Goal: Navigation & Orientation: Find specific page/section

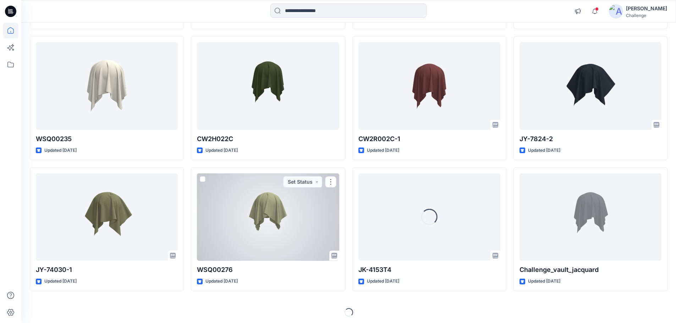
scroll to position [1375, 0]
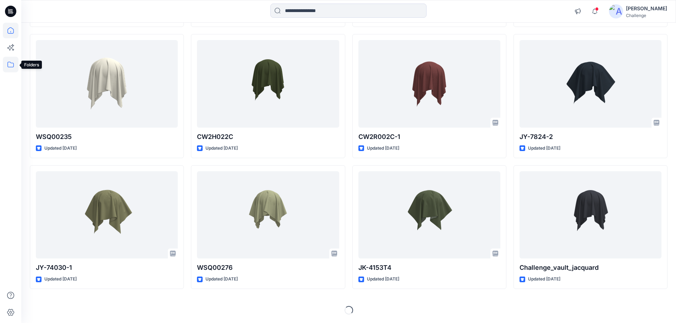
click at [17, 66] on icon at bounding box center [11, 65] width 16 height 16
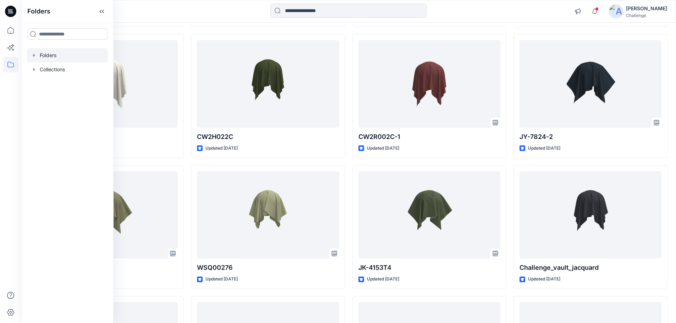
click at [35, 51] on div at bounding box center [67, 55] width 81 height 14
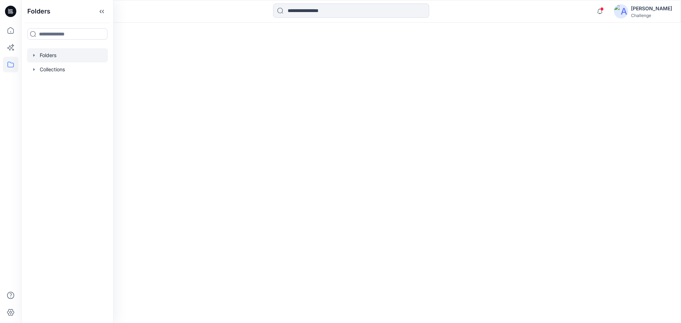
click at [34, 54] on icon "button" at bounding box center [34, 55] width 6 height 6
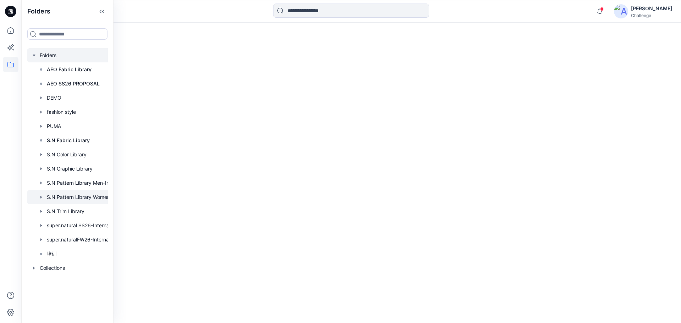
click at [79, 197] on div at bounding box center [76, 197] width 99 height 14
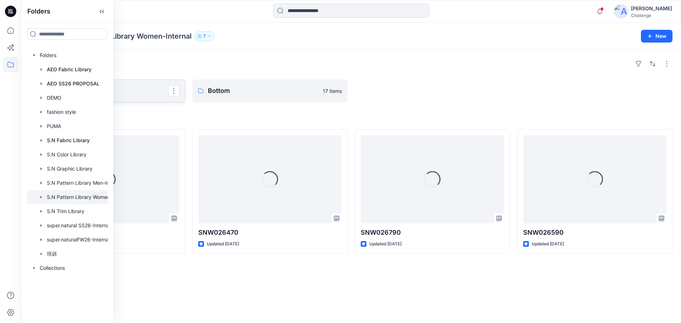
click at [143, 93] on p "Top" at bounding box center [106, 91] width 123 height 10
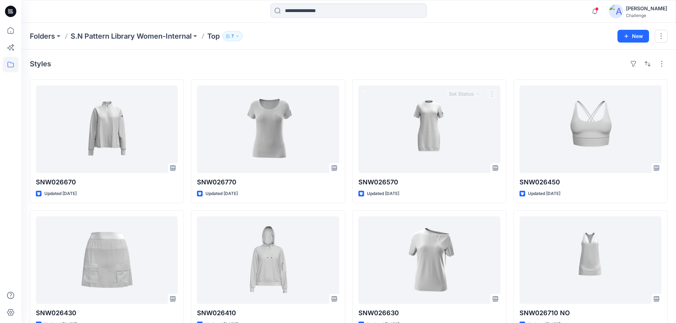
click at [386, 68] on div "Styles" at bounding box center [348, 63] width 637 height 11
